Goal: Transaction & Acquisition: Purchase product/service

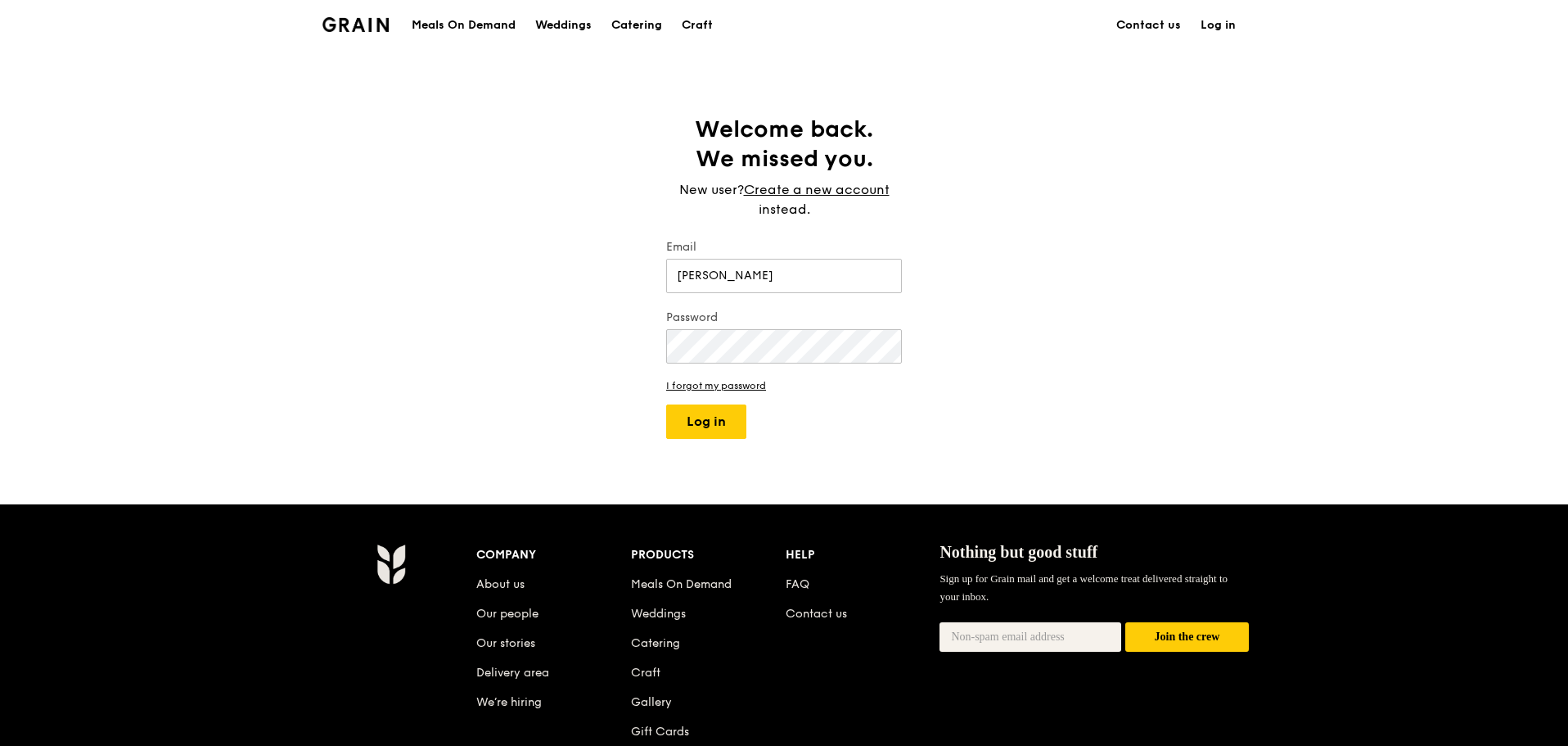
click at [1012, 443] on div "Grain logo Meals On Demand Weddings Catering Craft Contact us Log in Welcome ba…" at bounding box center [784, 494] width 1568 height 989
click at [706, 425] on button "Log in" at bounding box center [706, 421] width 80 height 34
click at [785, 261] on input "[PERSON_NAME]" at bounding box center [784, 275] width 236 height 34
type input "[EMAIL_ADDRESS][DOMAIN_NAME]"
click at [706, 408] on button "Log in" at bounding box center [706, 421] width 80 height 34
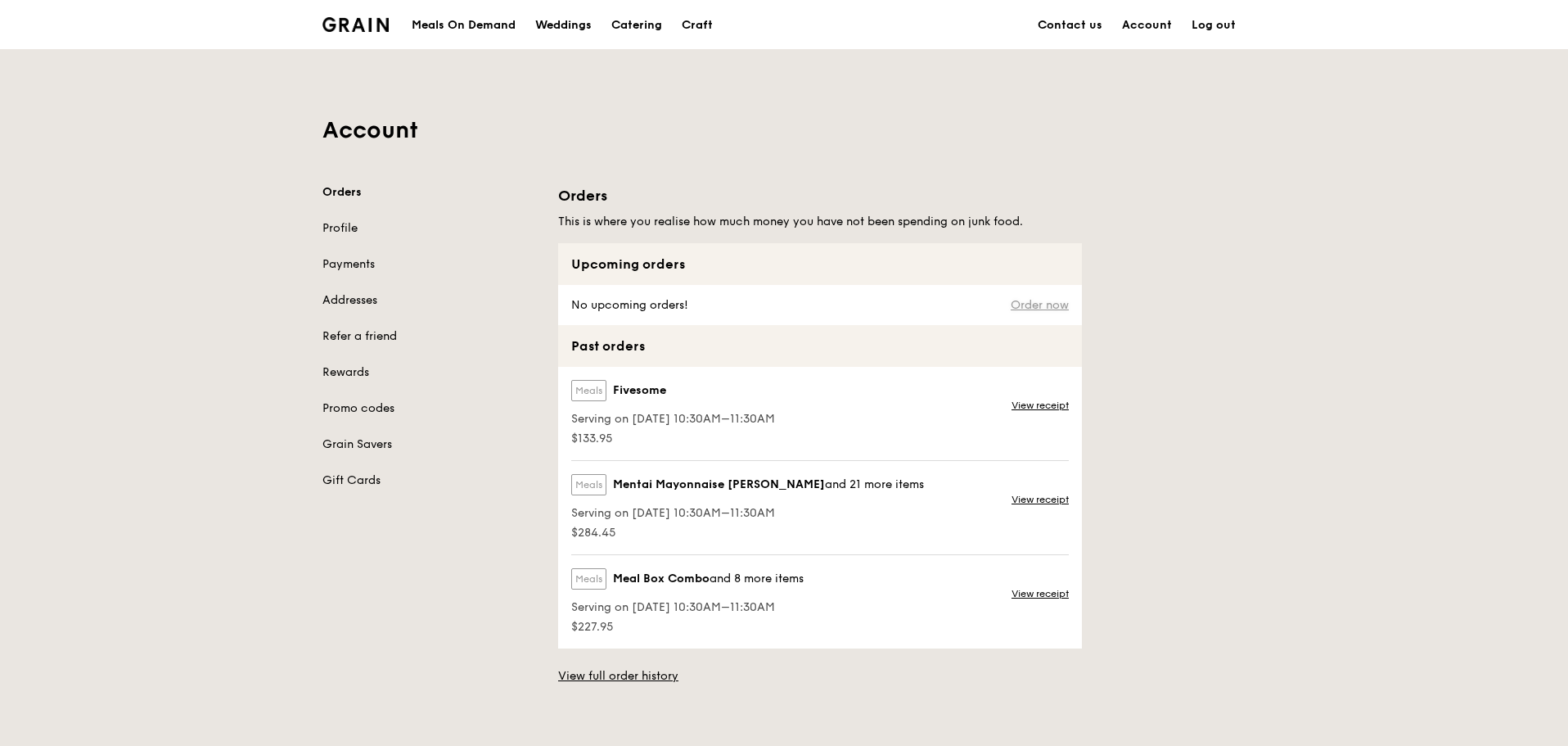
click at [1048, 305] on link "Order now" at bounding box center [1039, 305] width 58 height 13
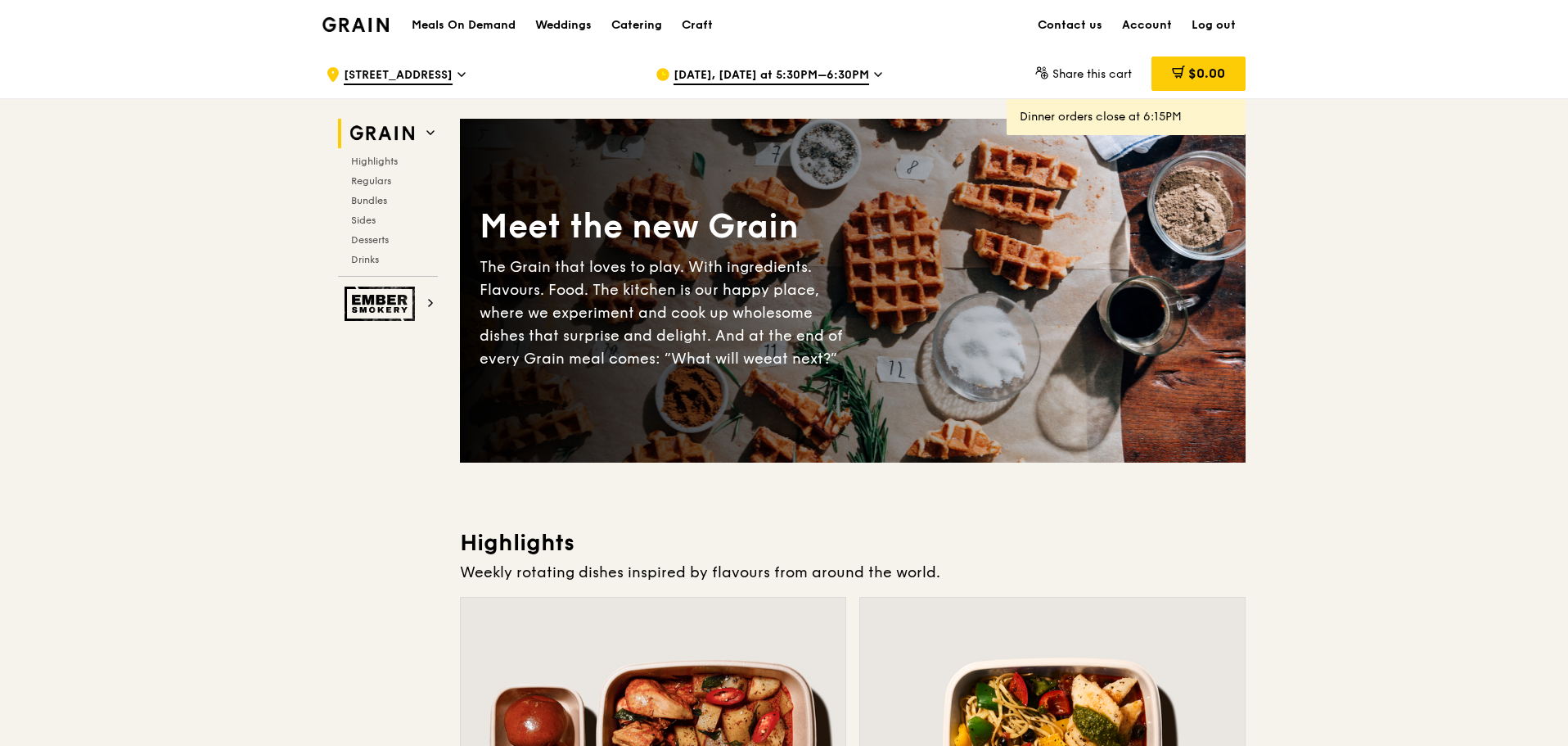
click at [874, 77] on icon at bounding box center [878, 74] width 8 height 14
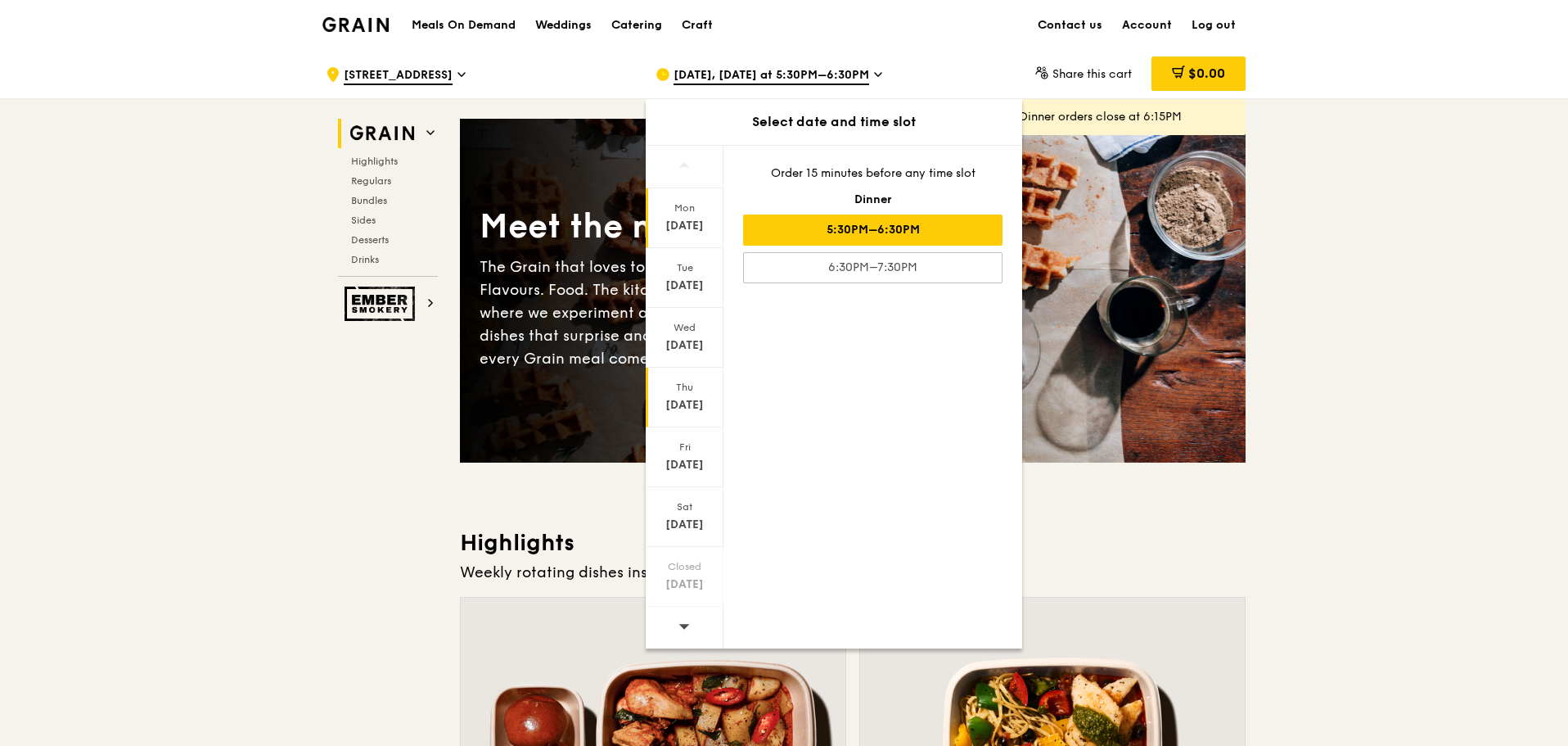
click at [695, 409] on div "[DATE]" at bounding box center [684, 405] width 73 height 16
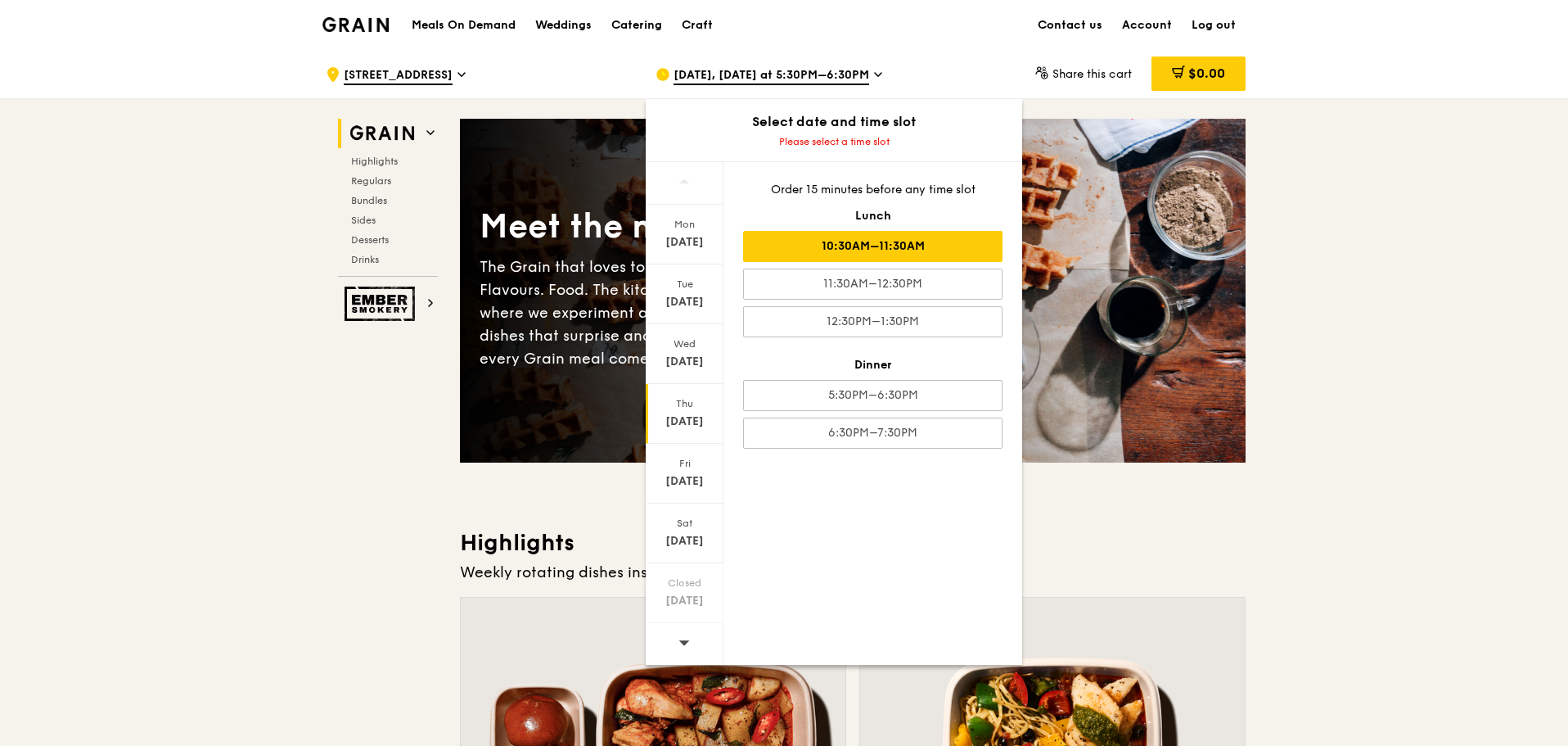
click at [931, 241] on div "10:30AM–11:30AM" at bounding box center [872, 246] width 259 height 31
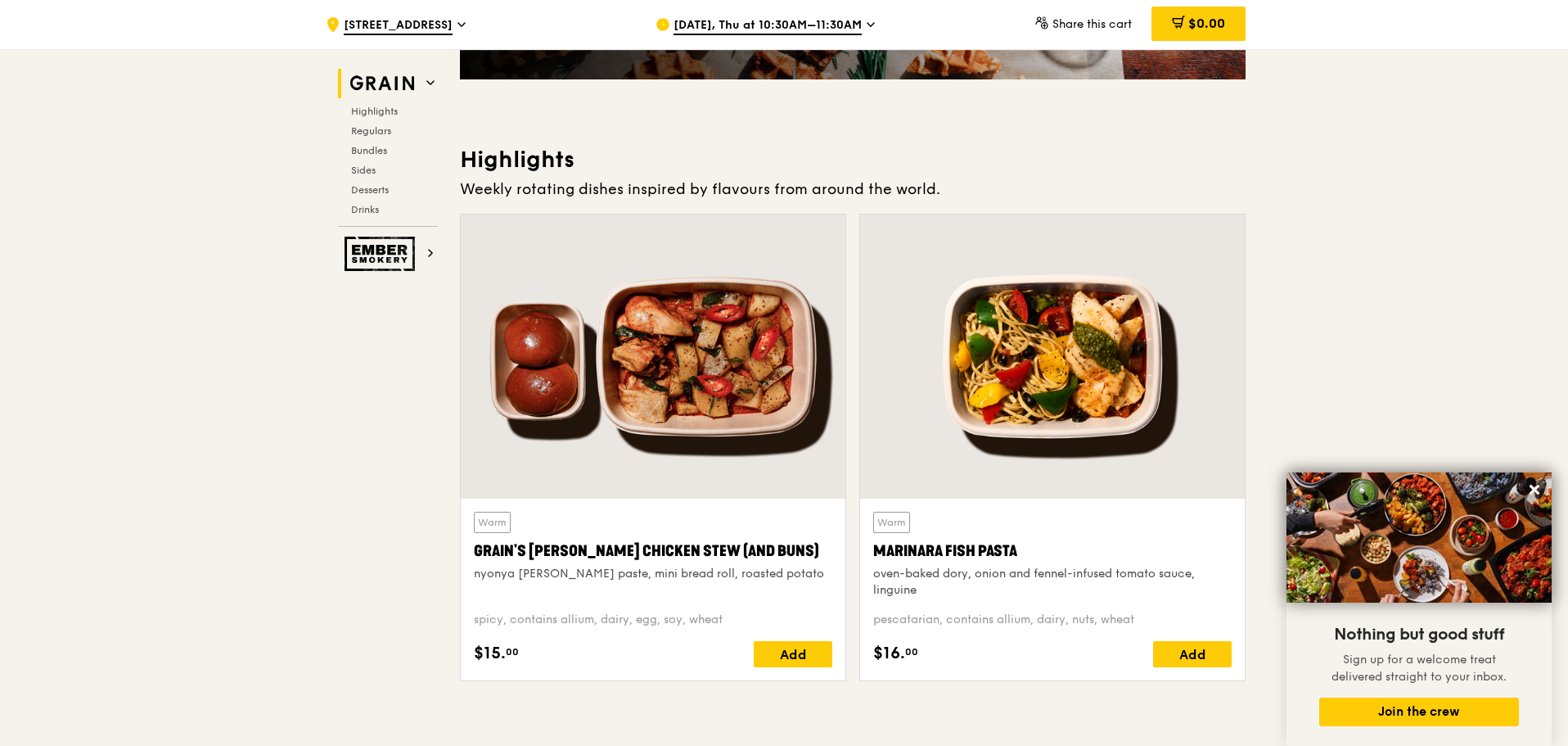
scroll to position [55, 0]
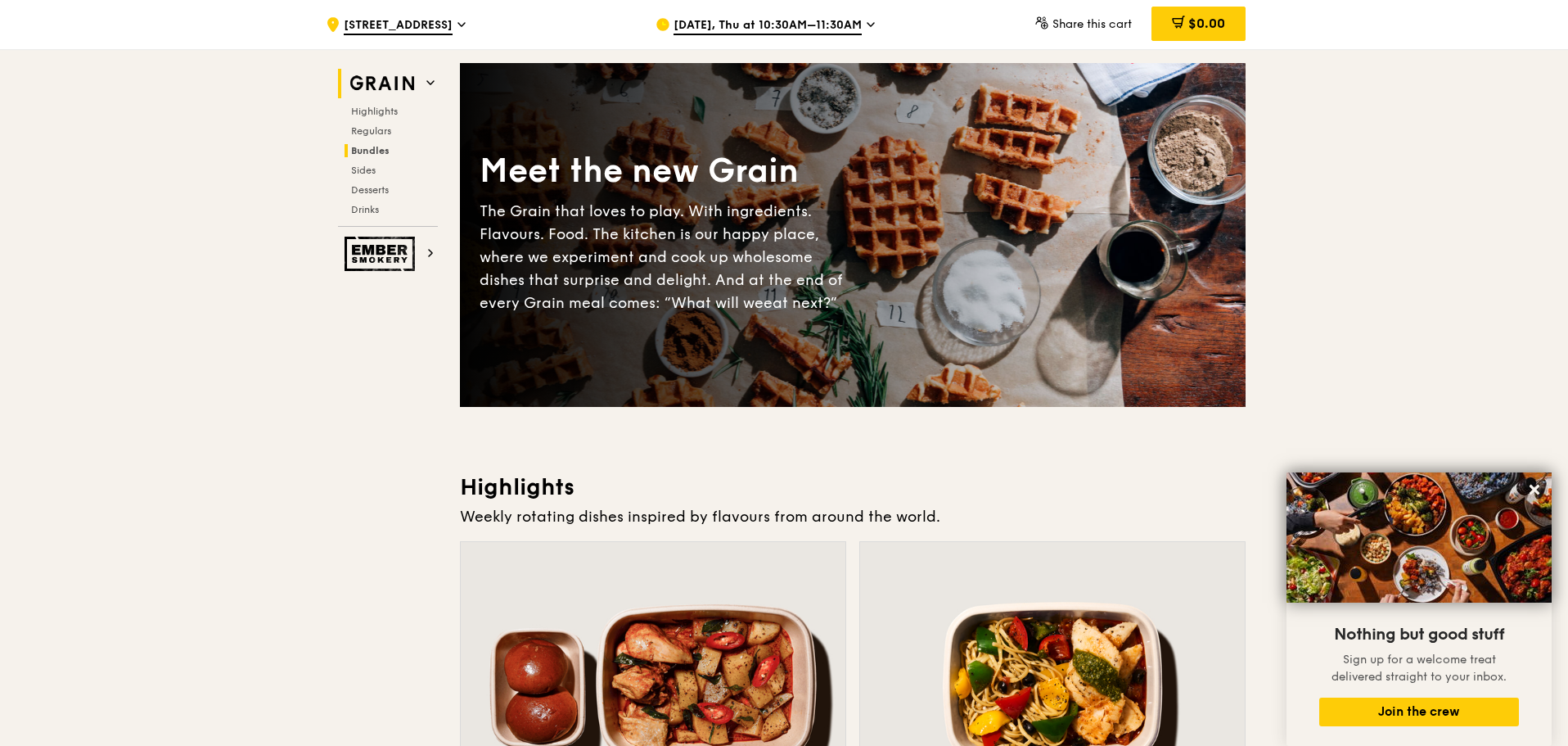
click at [365, 150] on span "Bundles" at bounding box center [370, 151] width 39 height 12
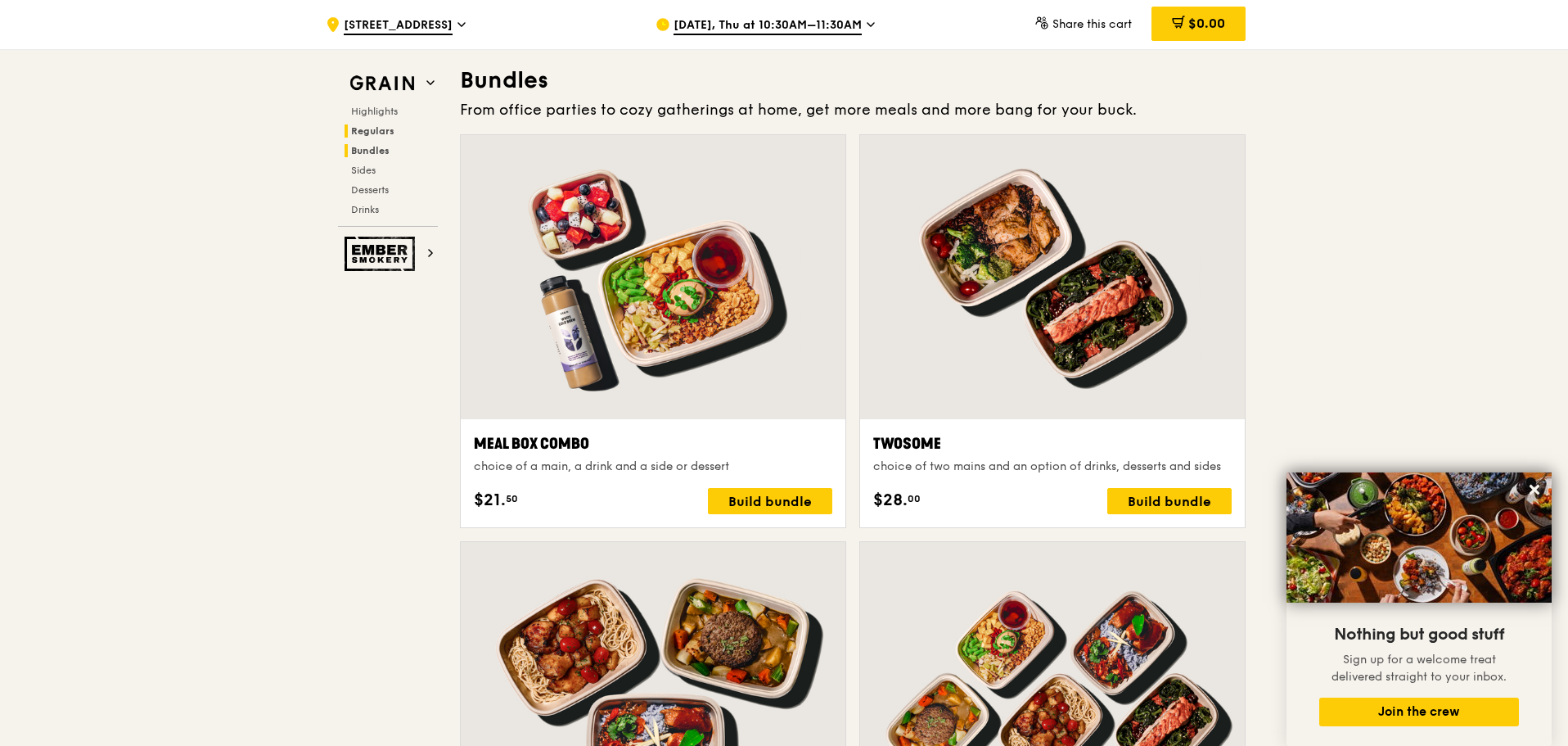
click at [370, 131] on span "Regulars" at bounding box center [373, 131] width 43 height 12
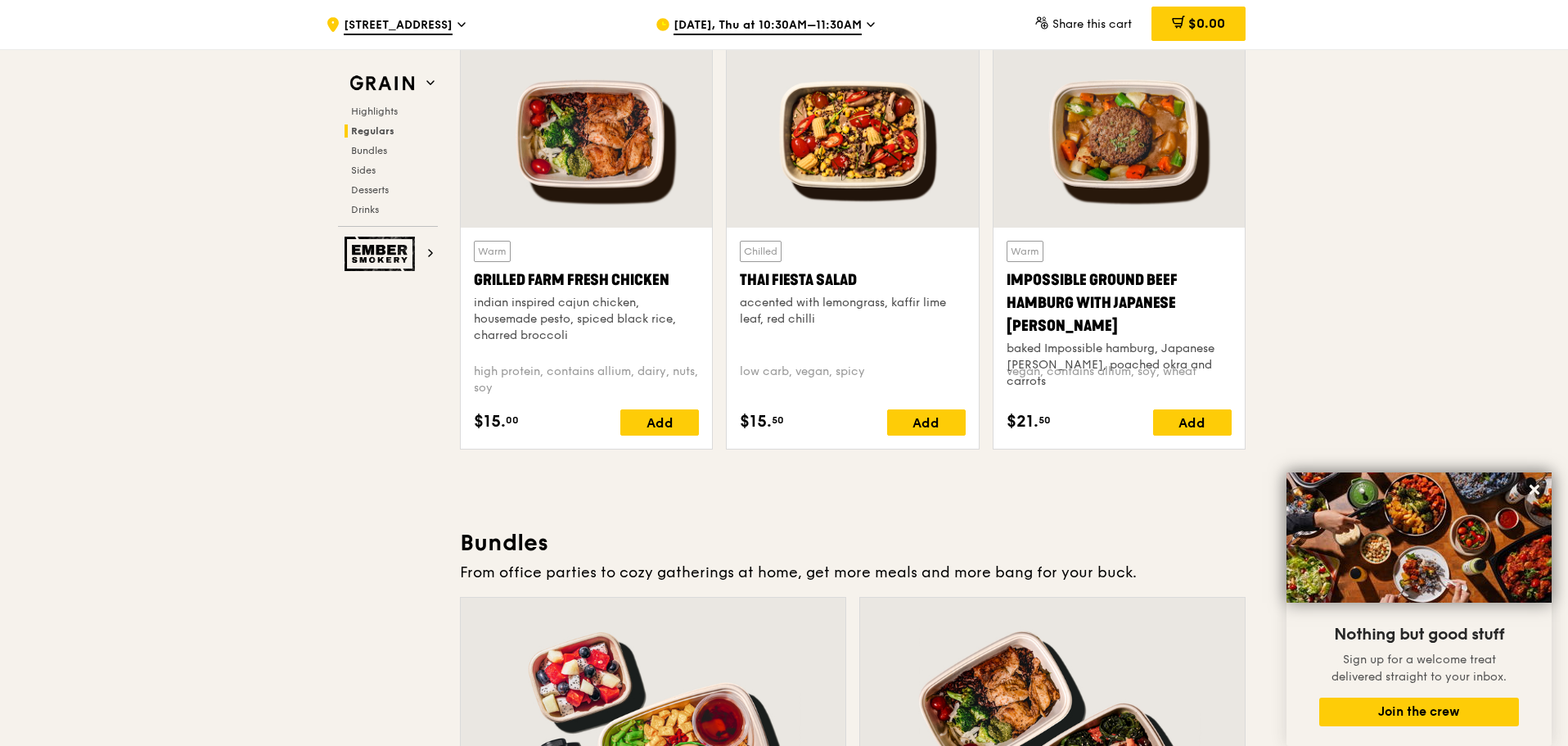
scroll to position [1785, 0]
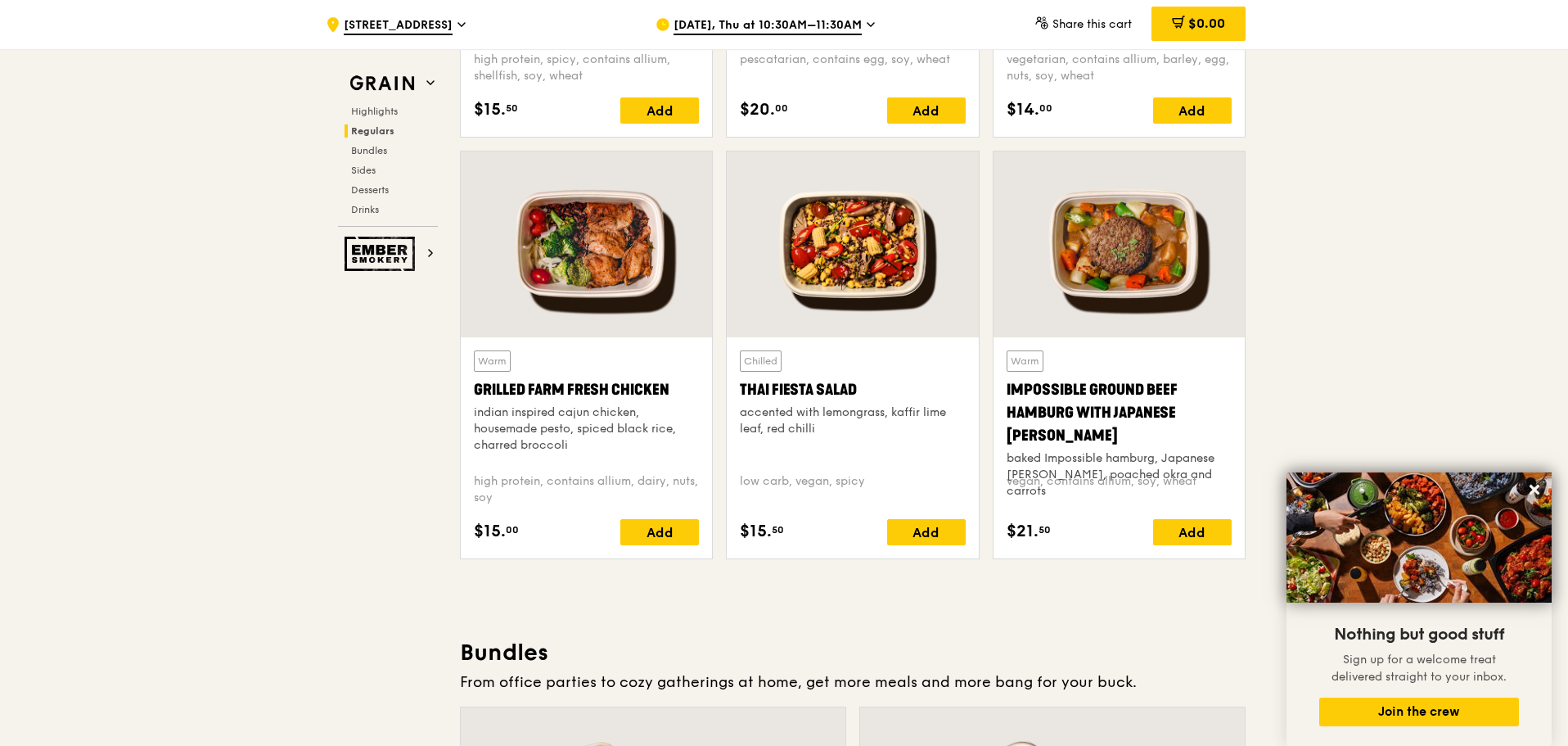
click at [488, 26] on div ".cls-1 { fill: none; stroke: #fff; stroke-linecap: round; stroke-linejoin: roun…" at bounding box center [477, 24] width 304 height 49
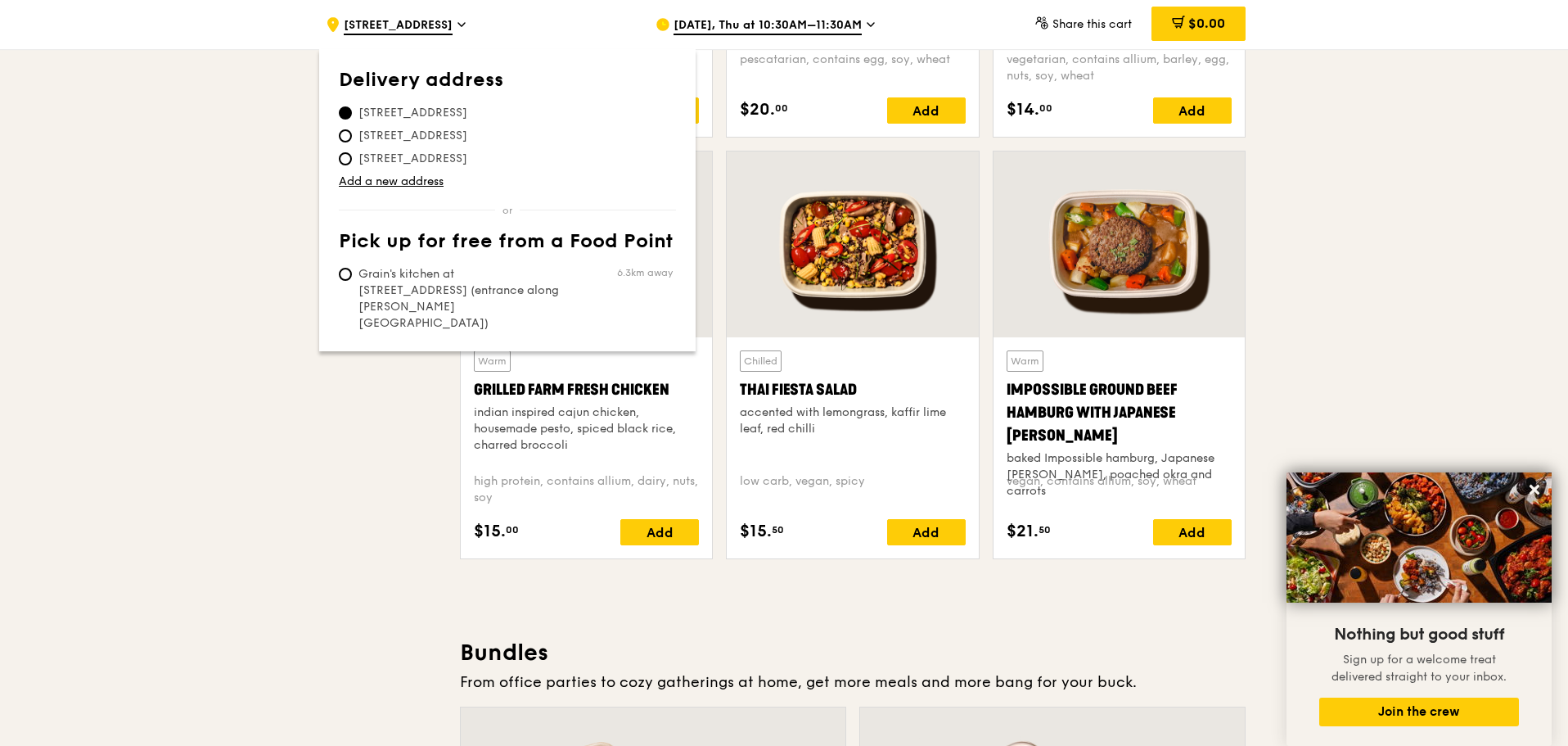
click at [400, 137] on span "[STREET_ADDRESS]" at bounding box center [412, 135] width 148 height 16
click at [352, 137] on input "[STREET_ADDRESS]" at bounding box center [345, 135] width 13 height 13
radio input "true"
drag, startPoint x: 326, startPoint y: 390, endPoint x: 626, endPoint y: 373, distance: 300.5
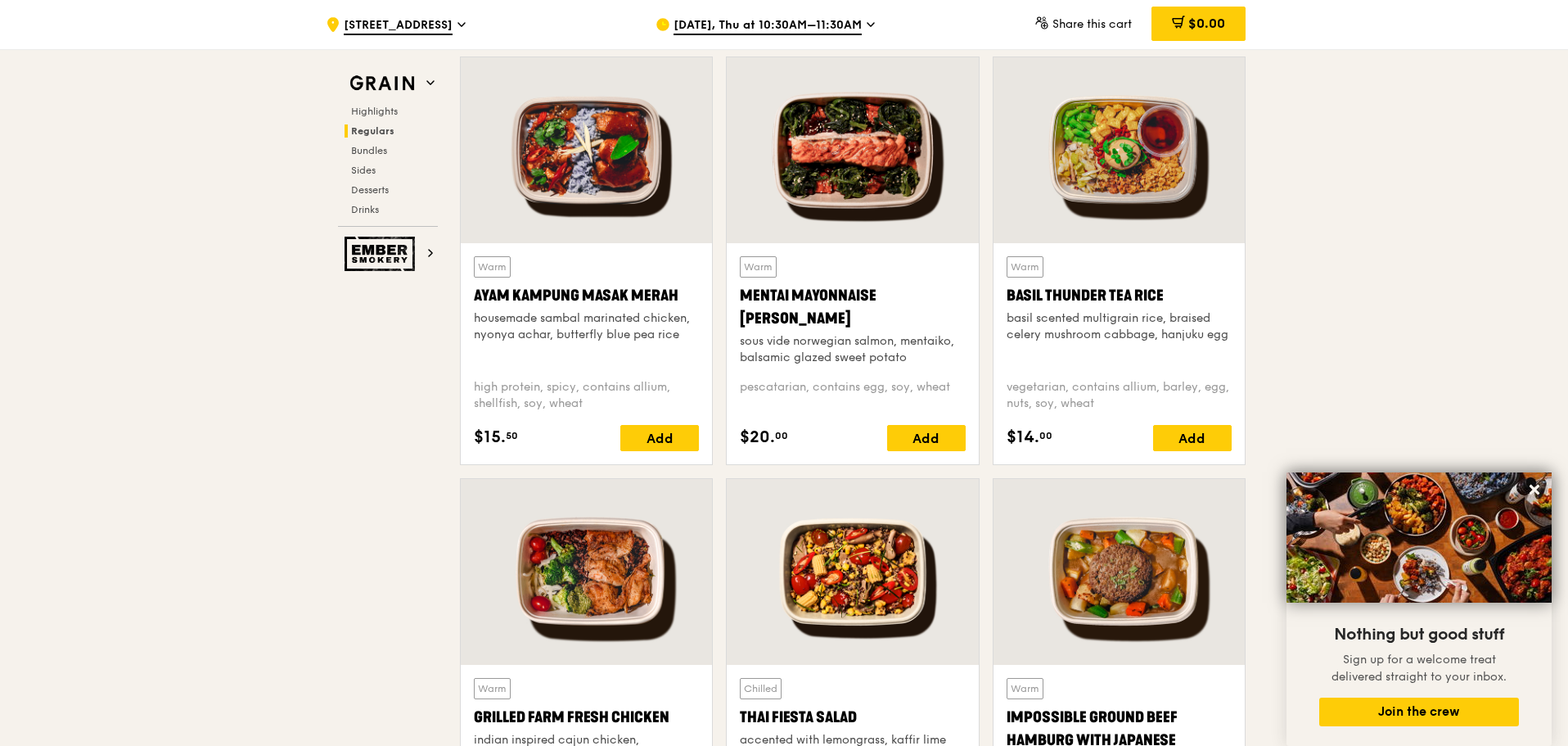
scroll to position [1895, 0]
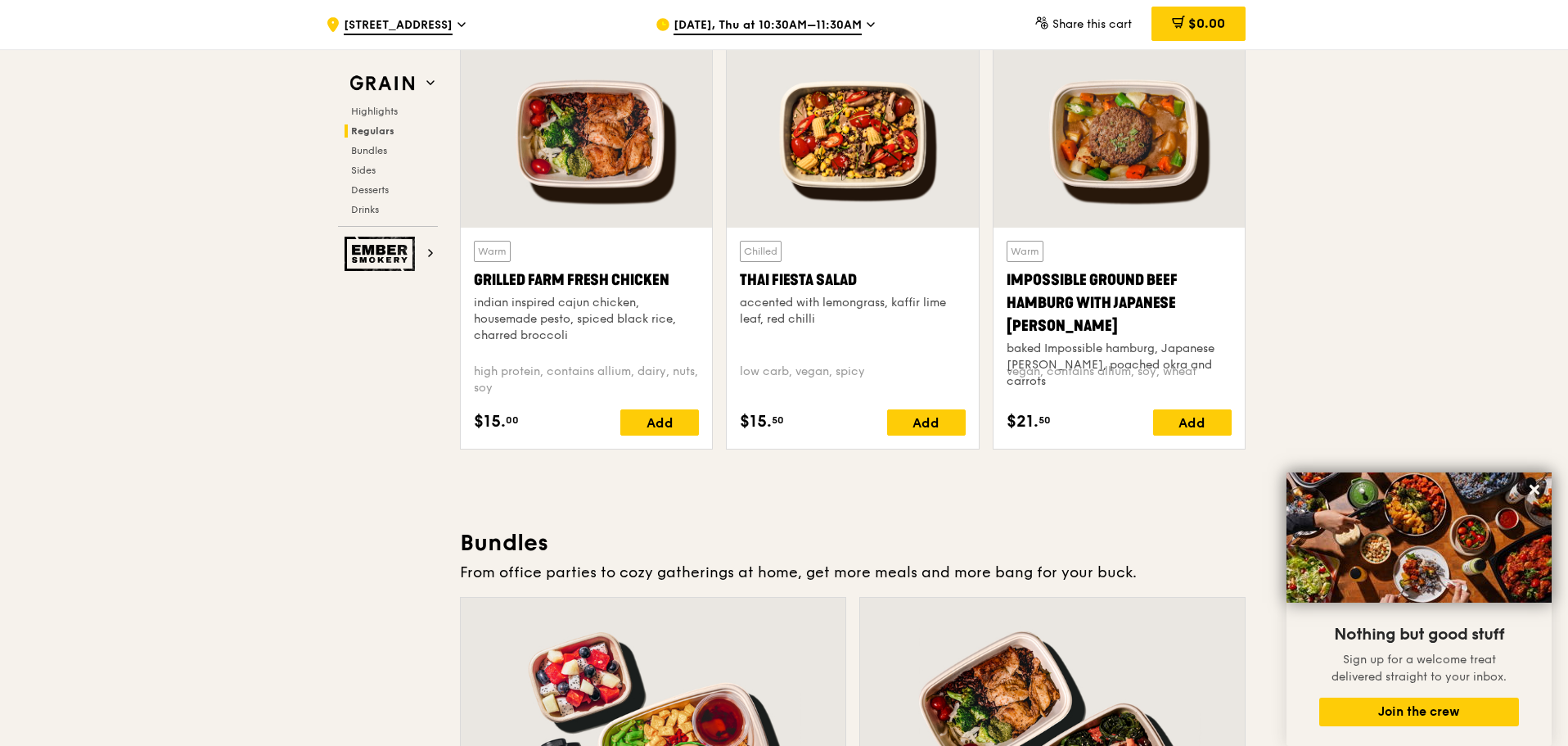
click at [892, 285] on div "Thai Fiesta Salad" at bounding box center [852, 280] width 225 height 23
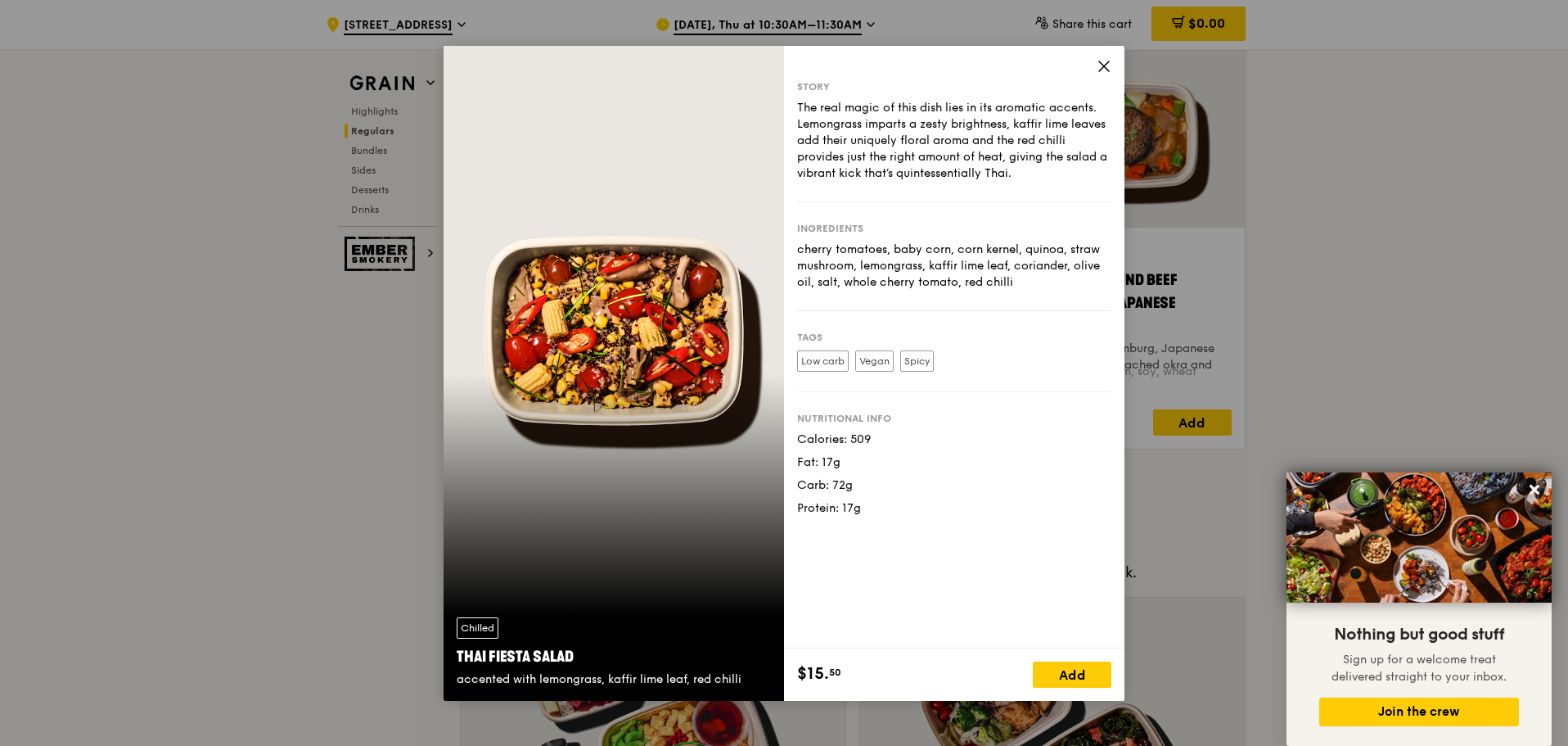
click at [1110, 64] on icon at bounding box center [1104, 66] width 14 height 14
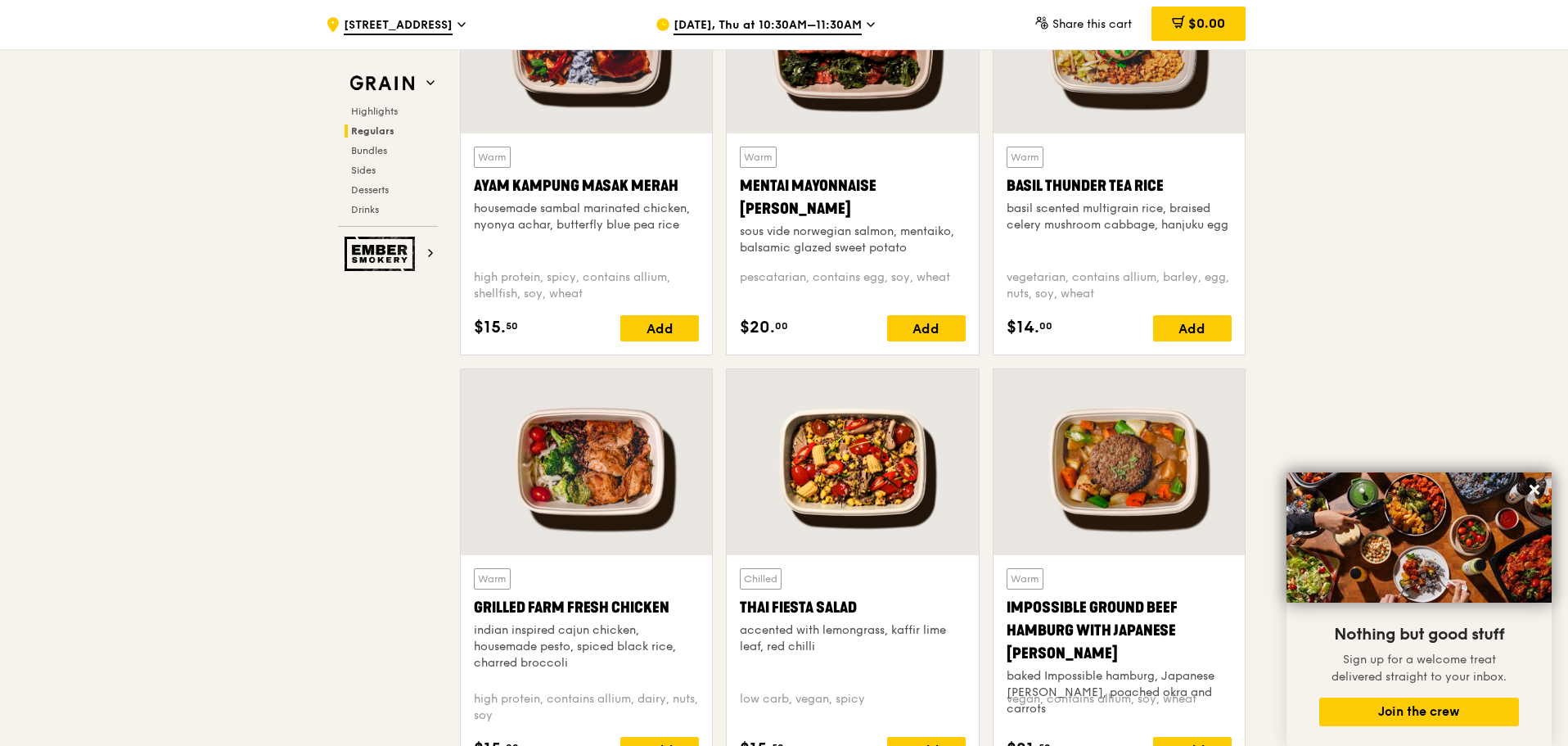
scroll to position [1513, 0]
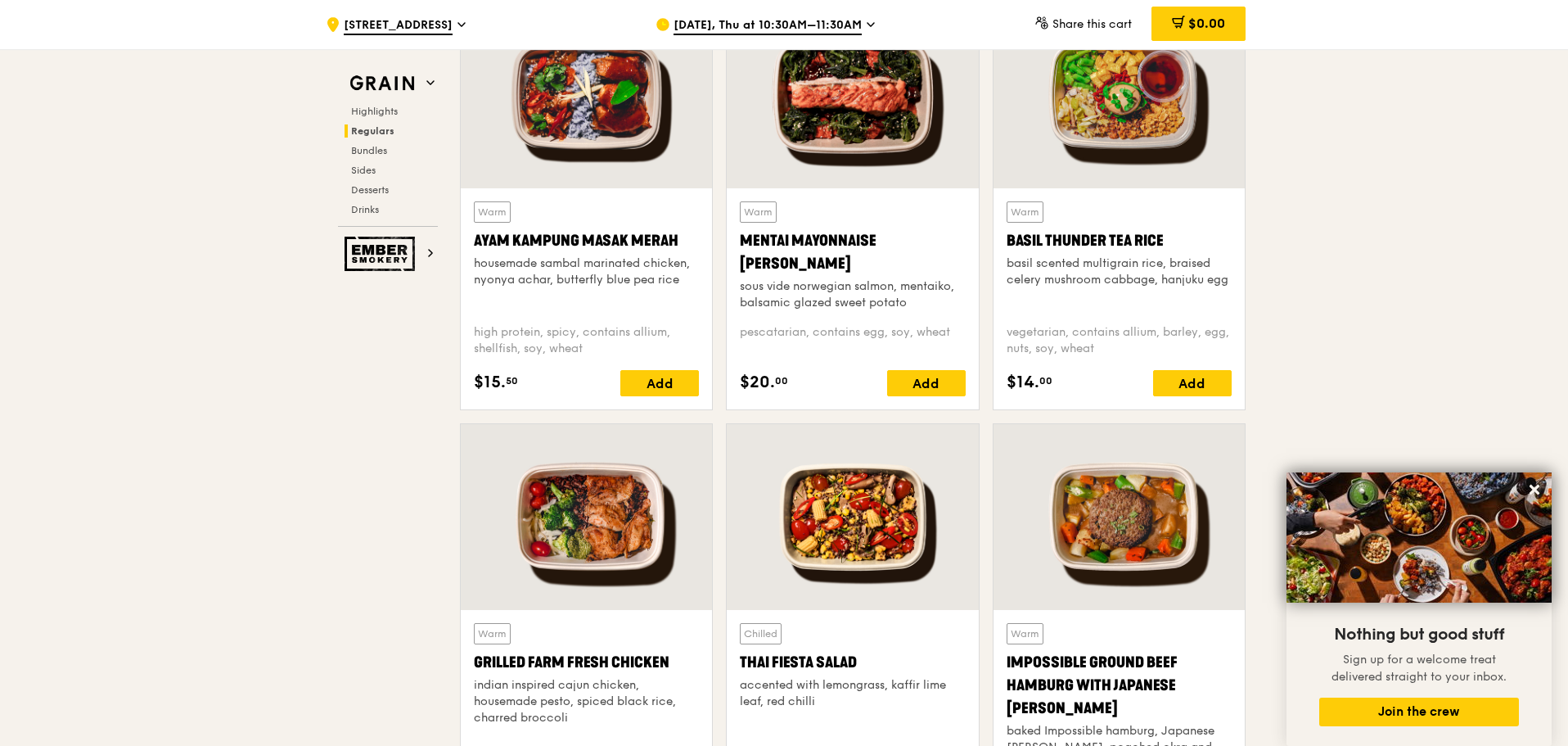
click at [1144, 136] on div at bounding box center [1119, 95] width 251 height 186
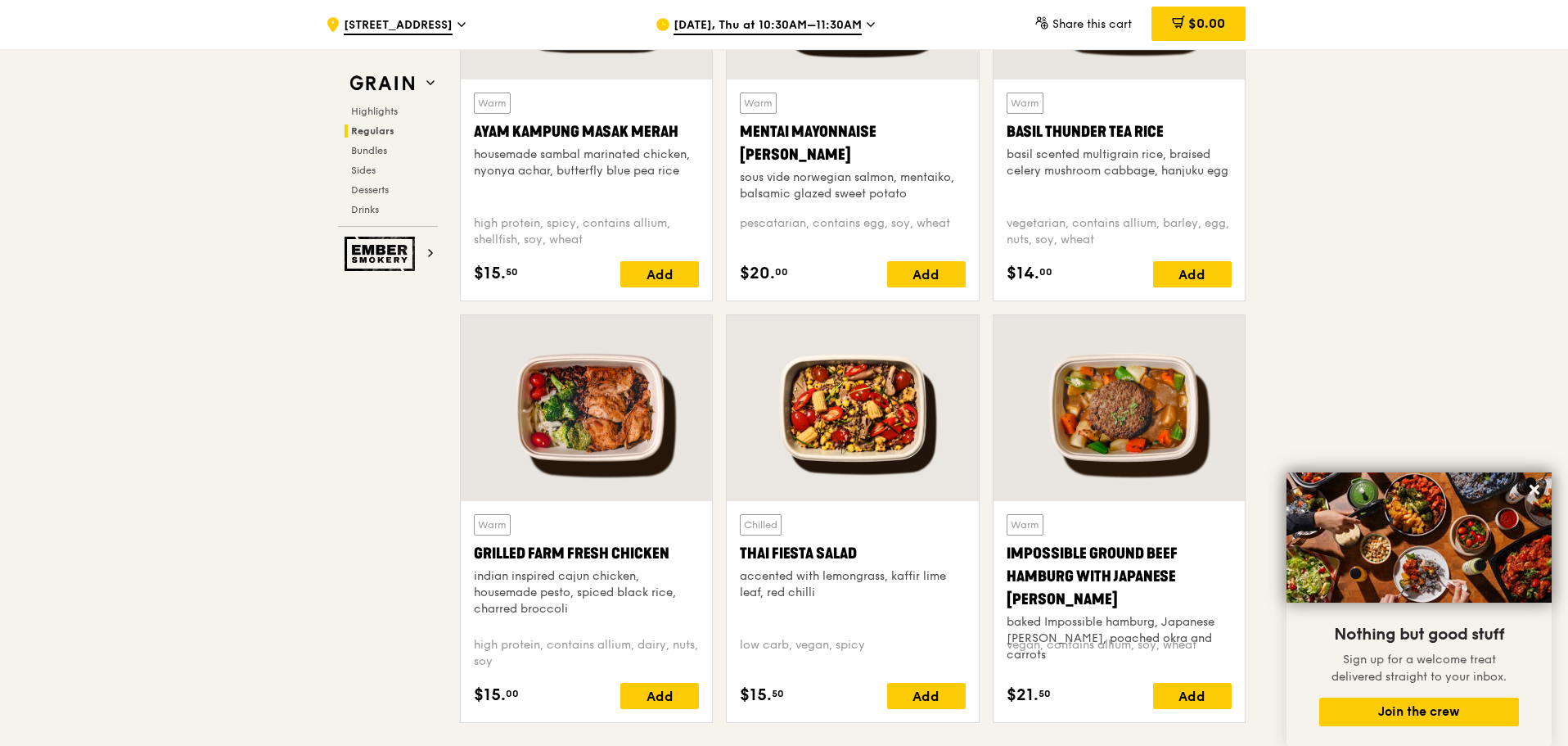
scroll to position [1731, 0]
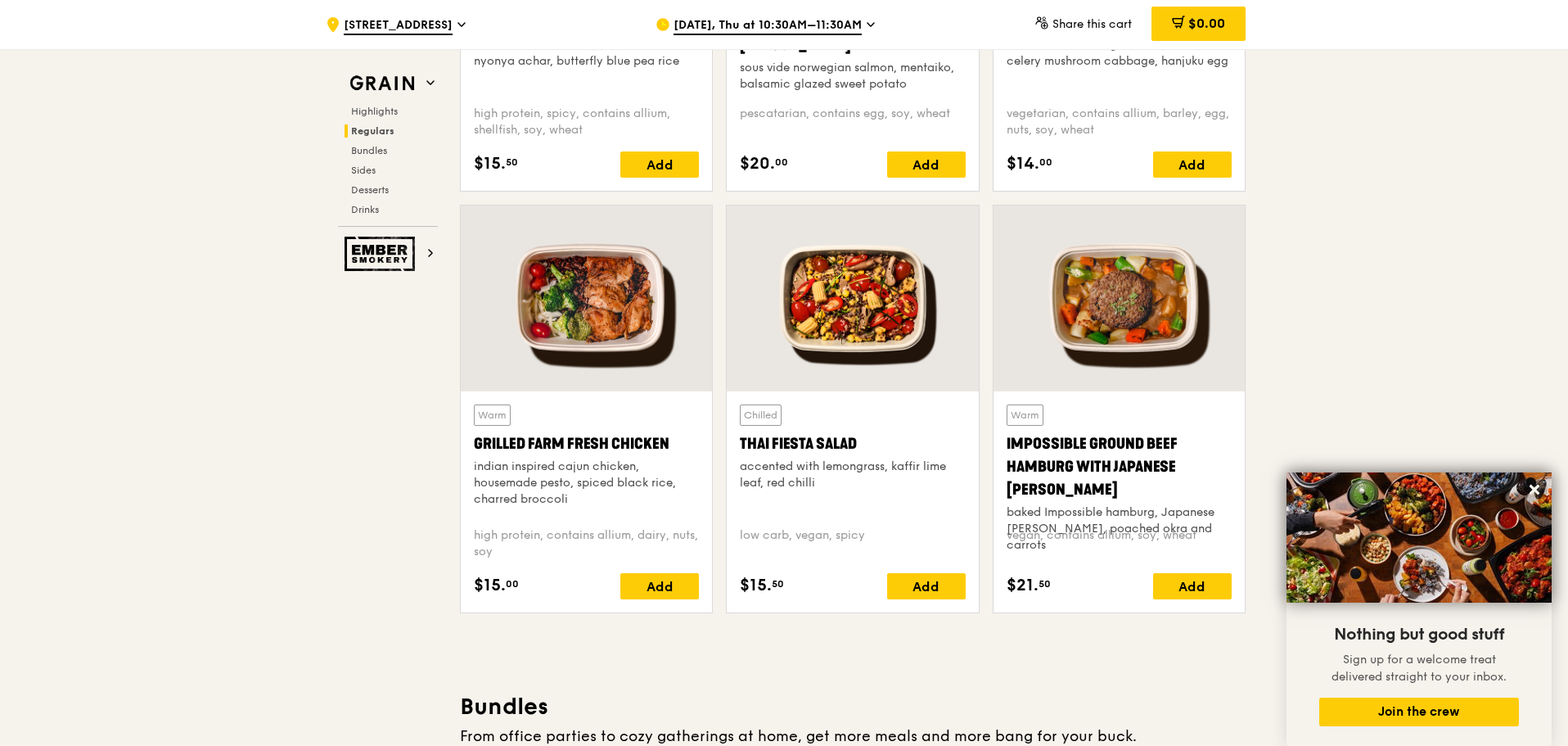
click at [827, 449] on div "Thai Fiesta Salad" at bounding box center [852, 444] width 225 height 23
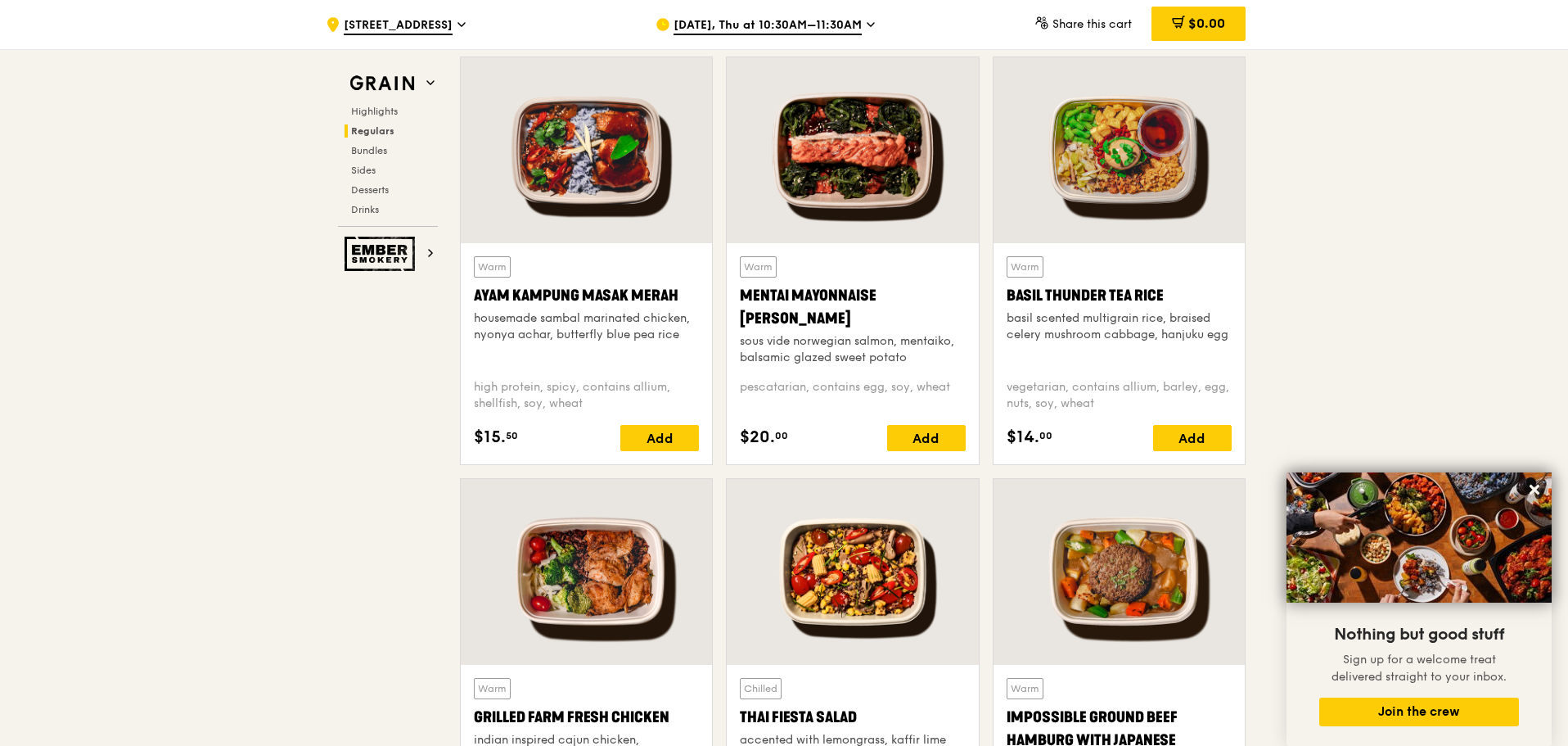
click at [1131, 213] on div at bounding box center [1119, 150] width 251 height 186
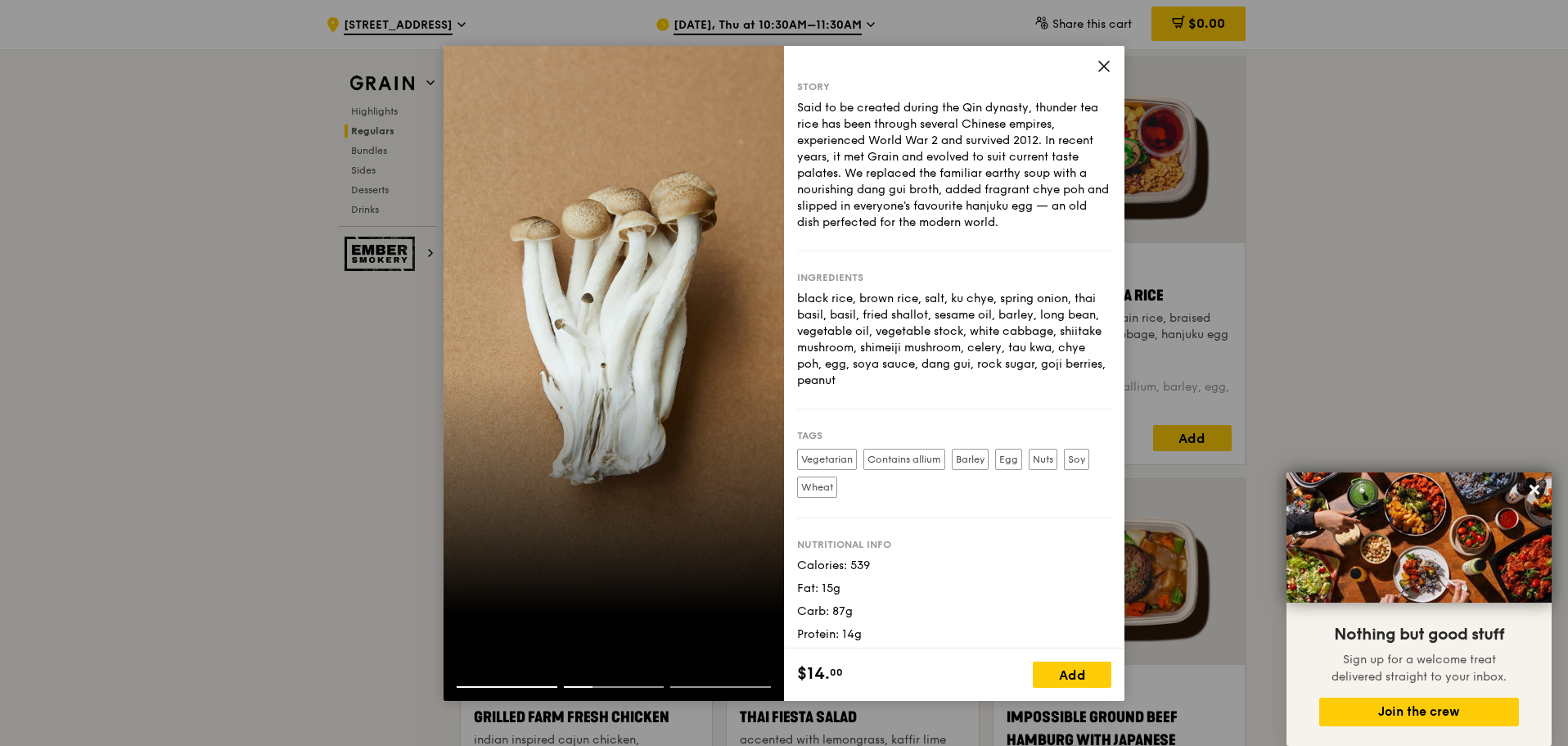
drag, startPoint x: 230, startPoint y: 469, endPoint x: 257, endPoint y: 459, distance: 28.8
